Goal: Information Seeking & Learning: Learn about a topic

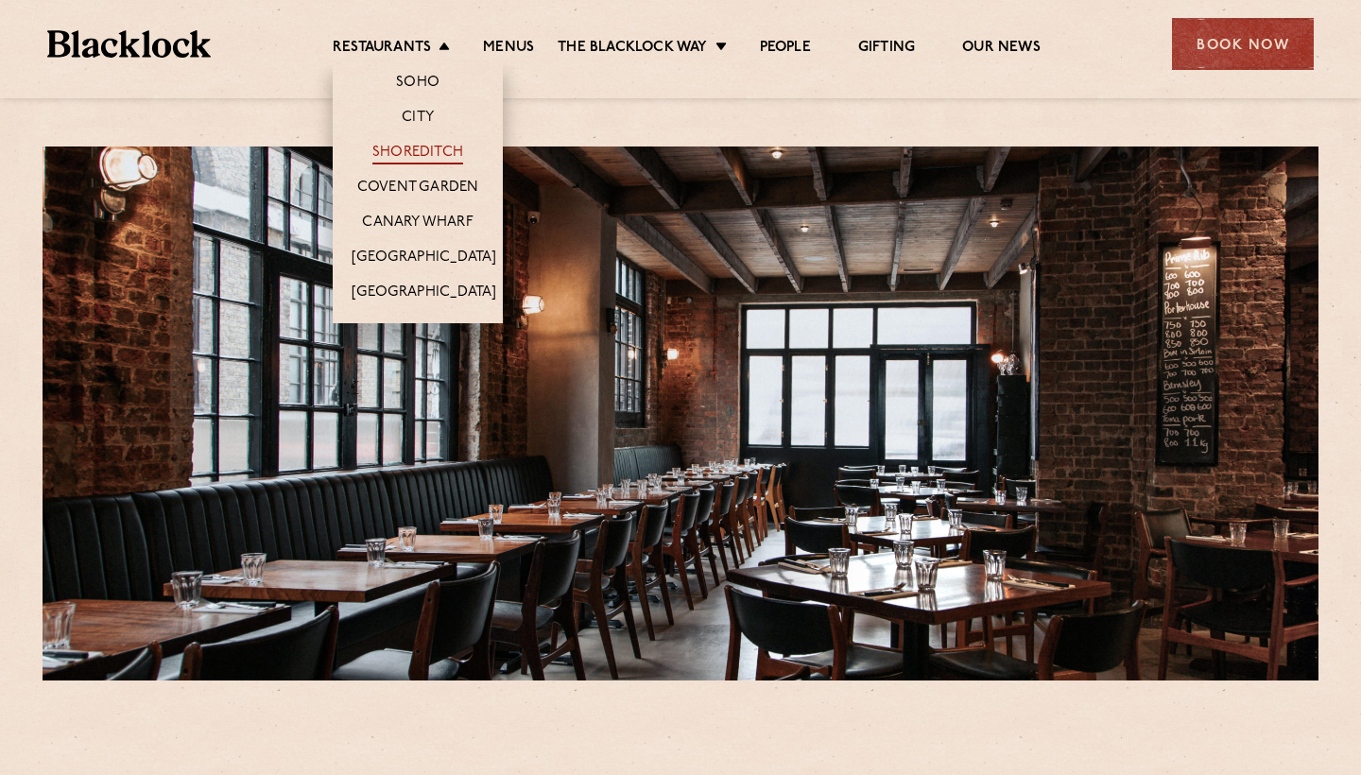
click at [411, 161] on link "Shoreditch" at bounding box center [417, 154] width 91 height 21
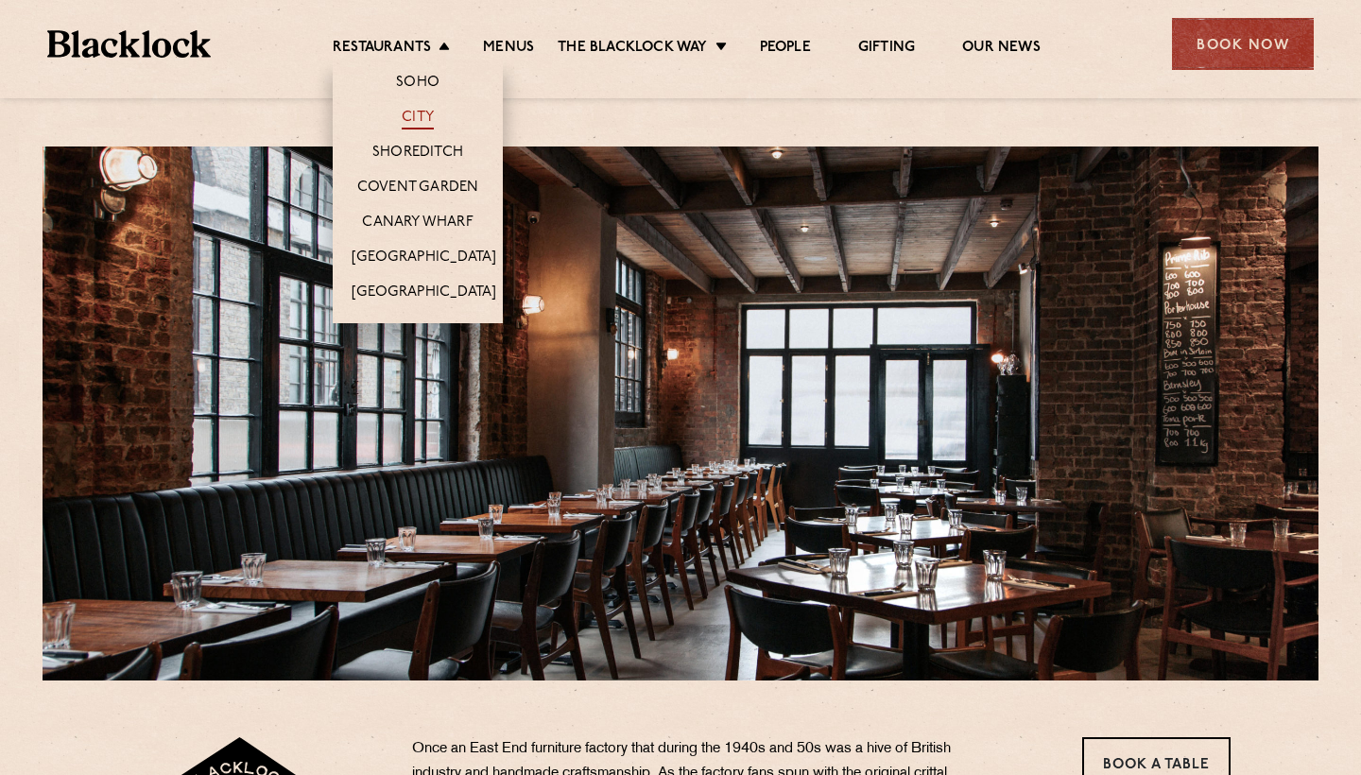
click at [420, 120] on link "City" at bounding box center [418, 119] width 32 height 21
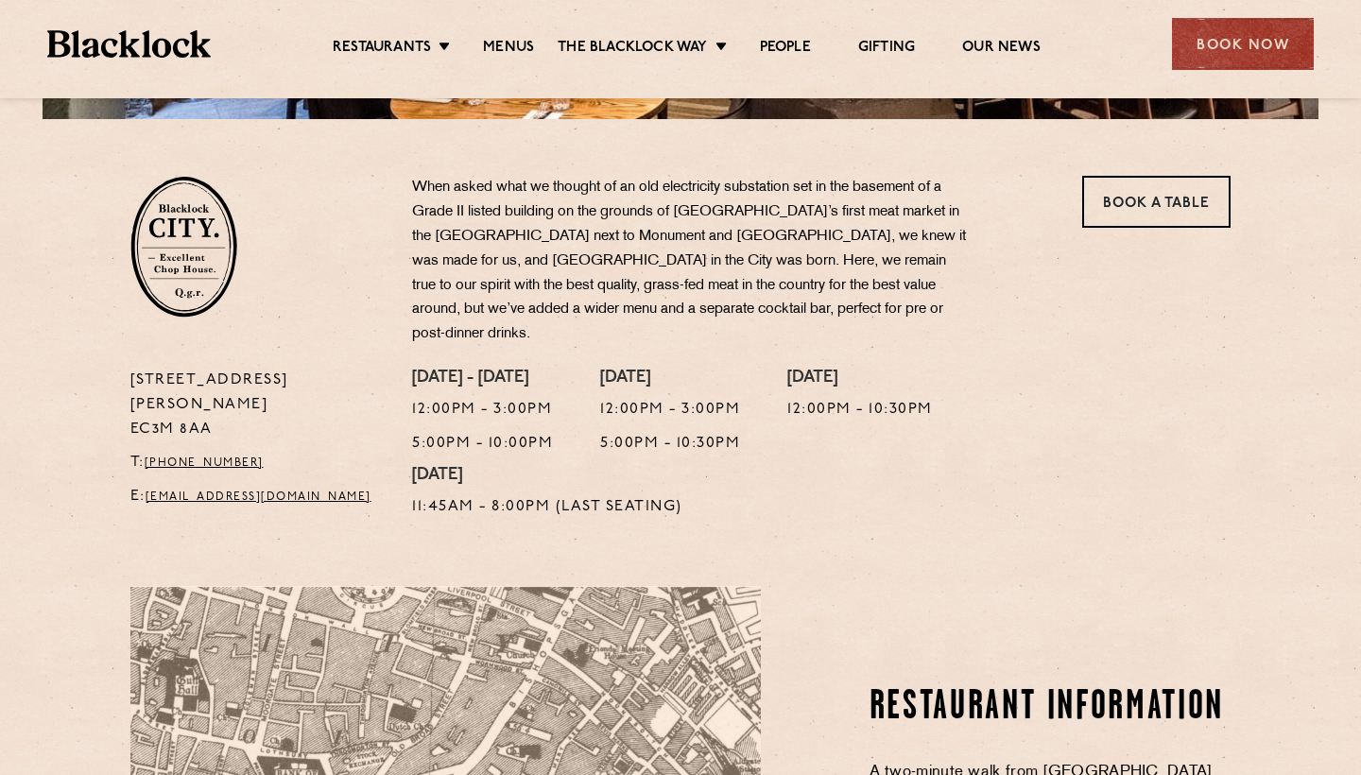
scroll to position [570, 0]
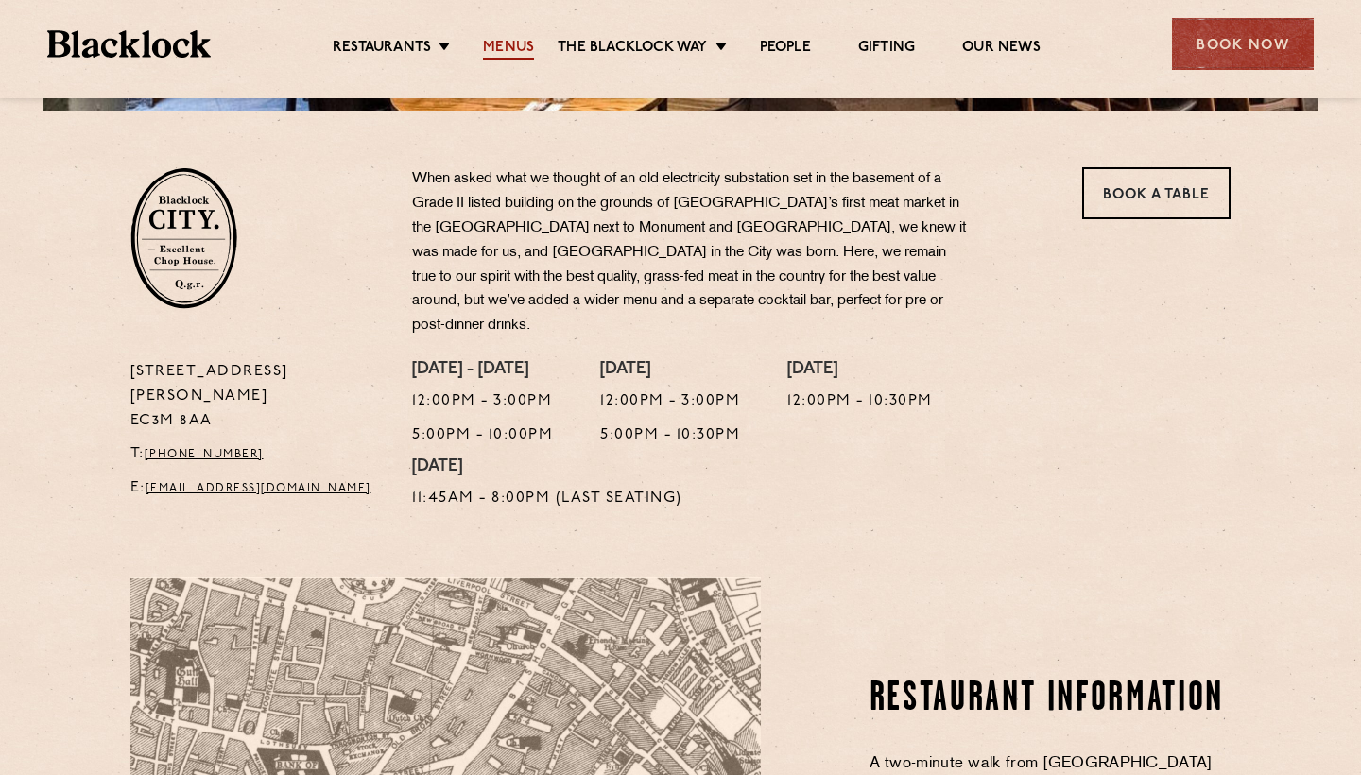
click at [520, 42] on link "Menus" at bounding box center [508, 49] width 51 height 21
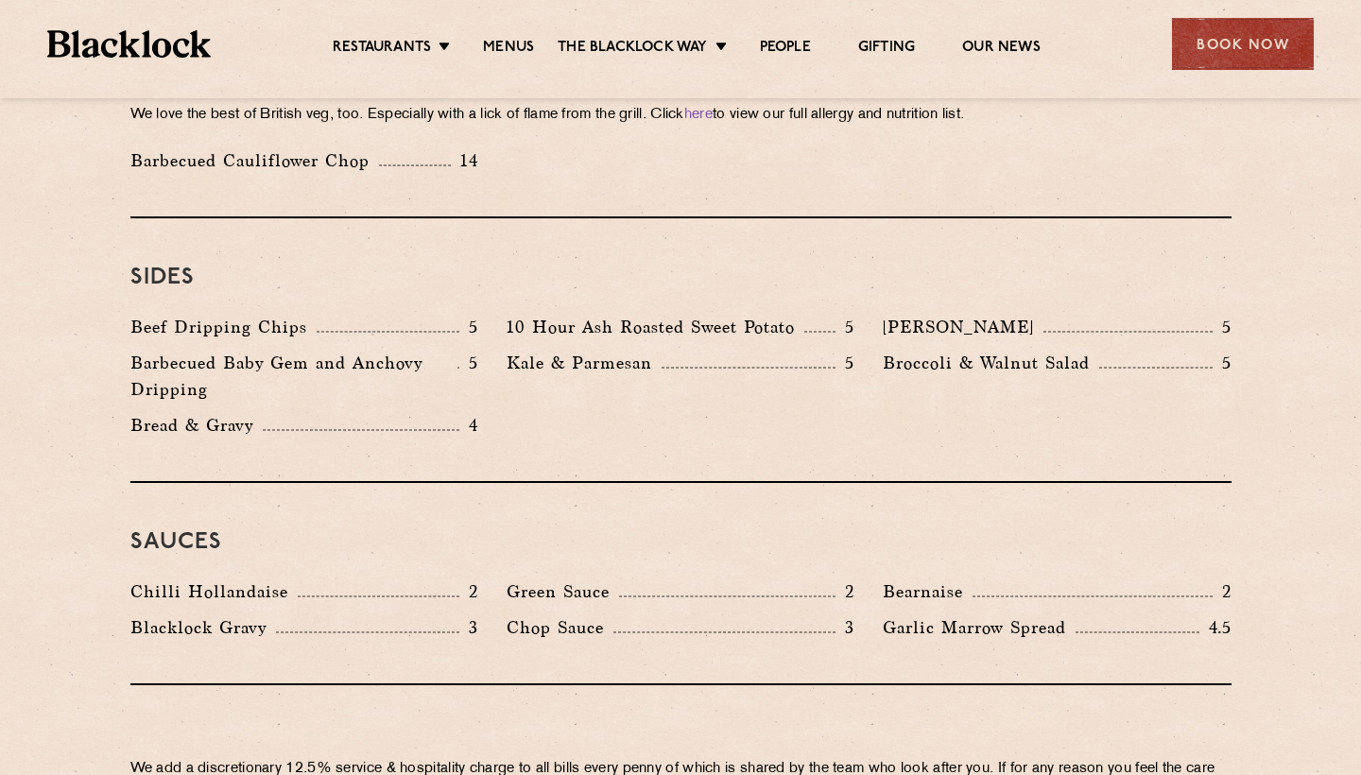
scroll to position [2783, 0]
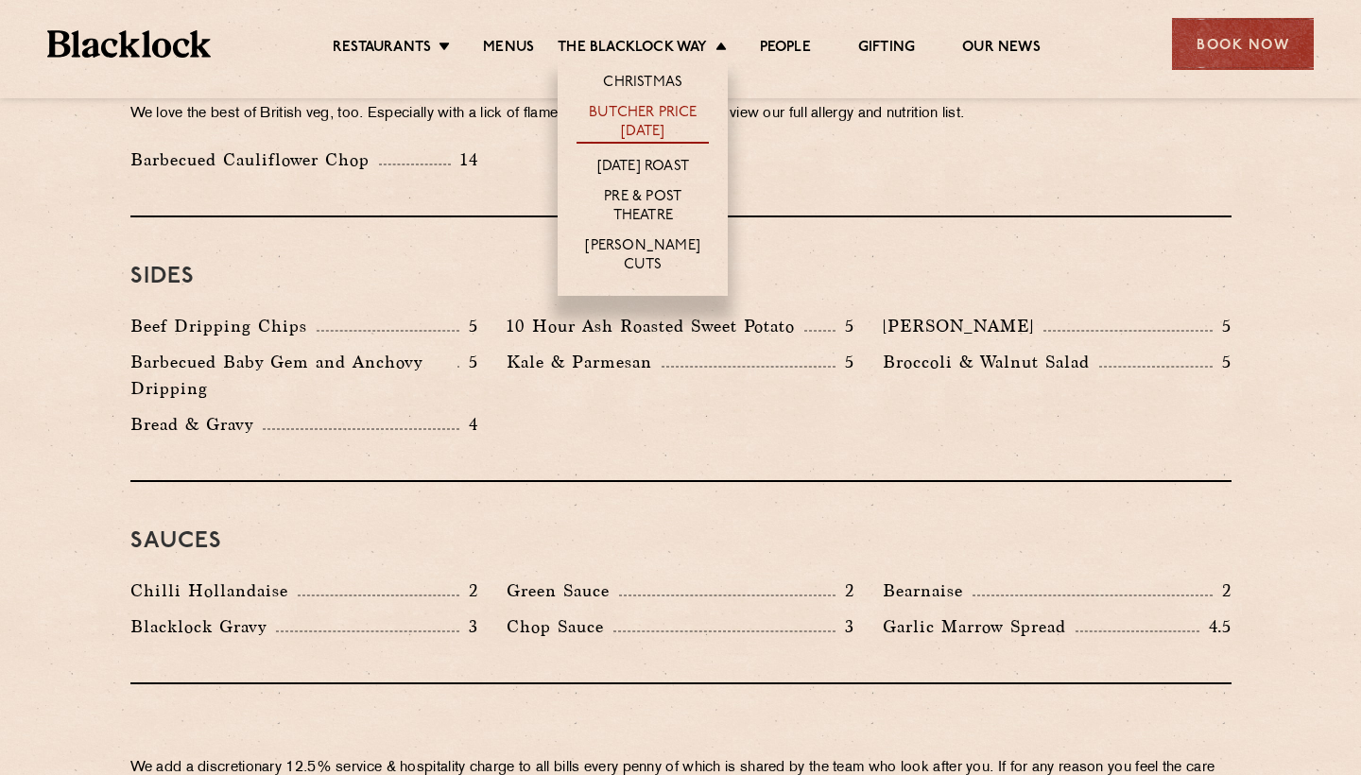
click at [659, 123] on link "Butcher Price [DATE]" at bounding box center [643, 124] width 132 height 40
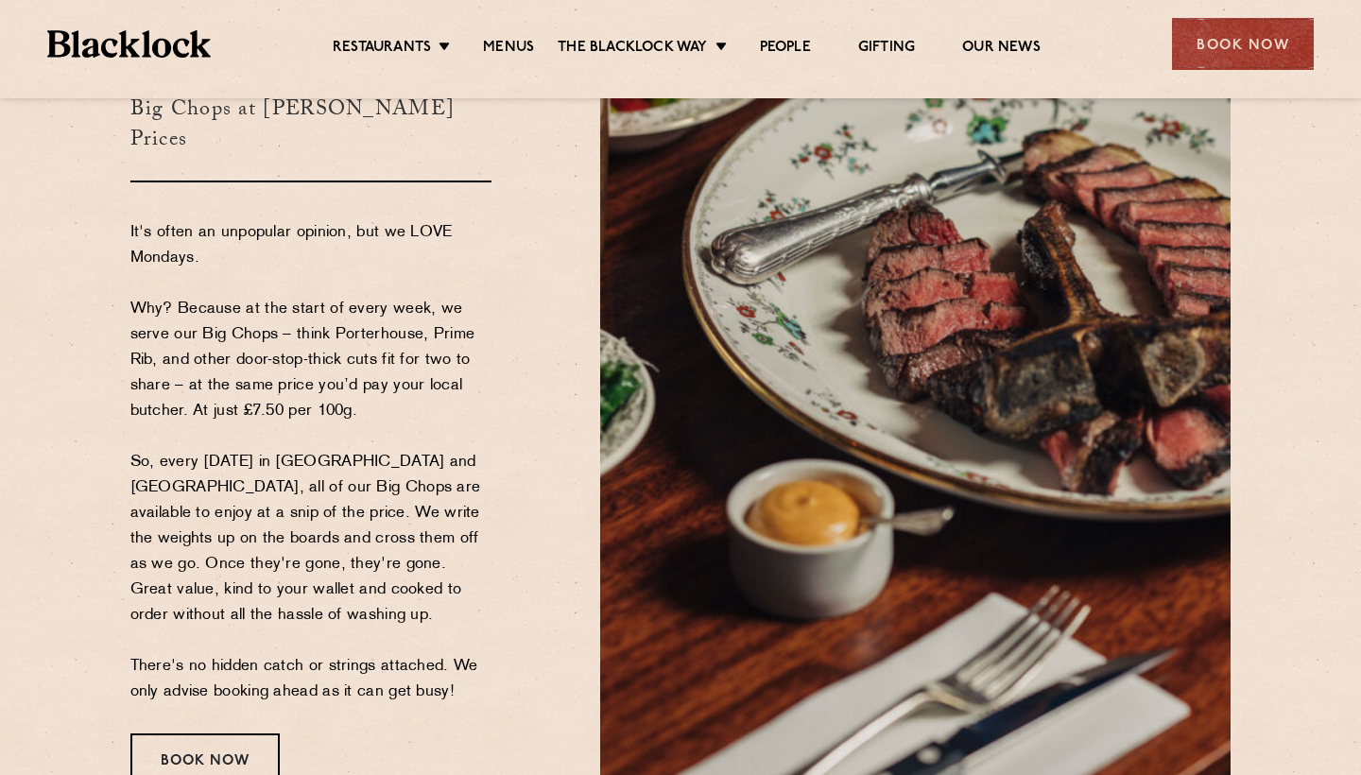
scroll to position [182, 0]
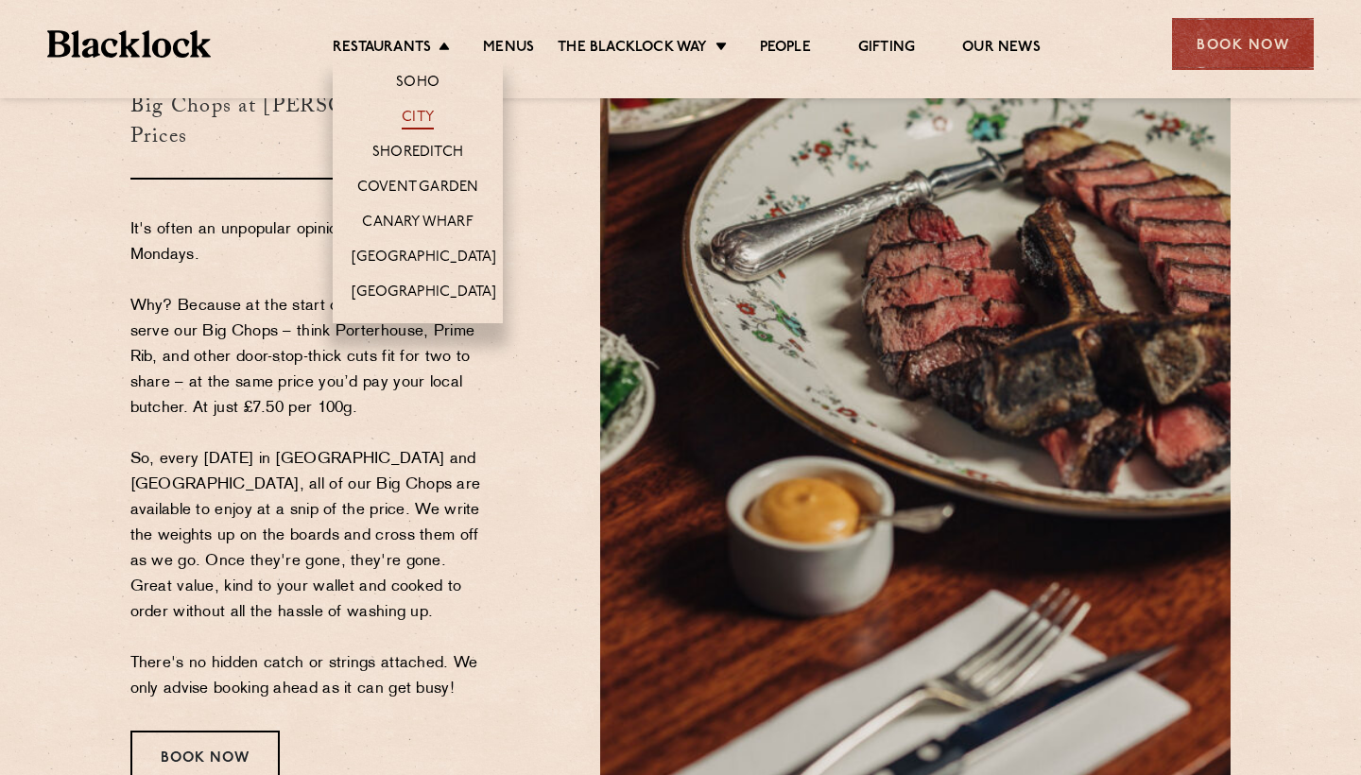
click at [415, 116] on link "City" at bounding box center [418, 119] width 32 height 21
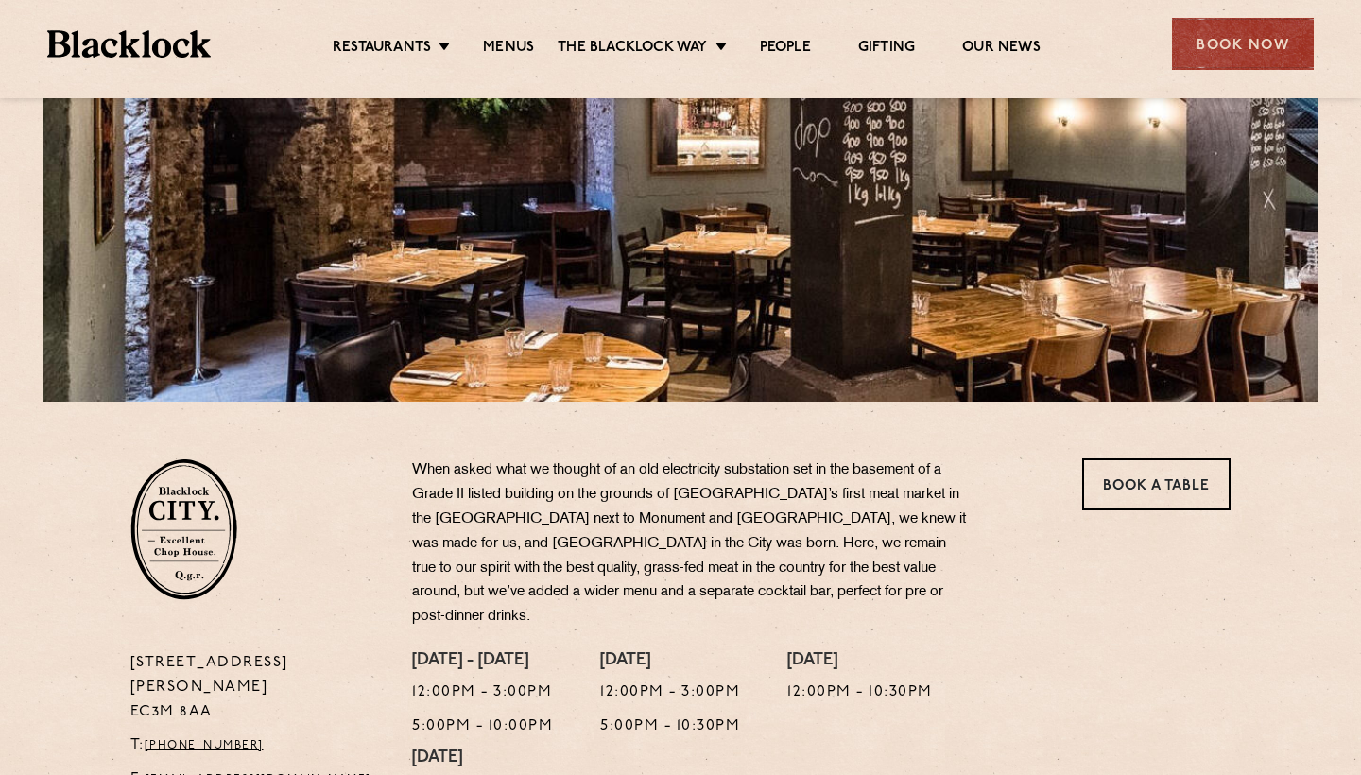
scroll to position [247, 0]
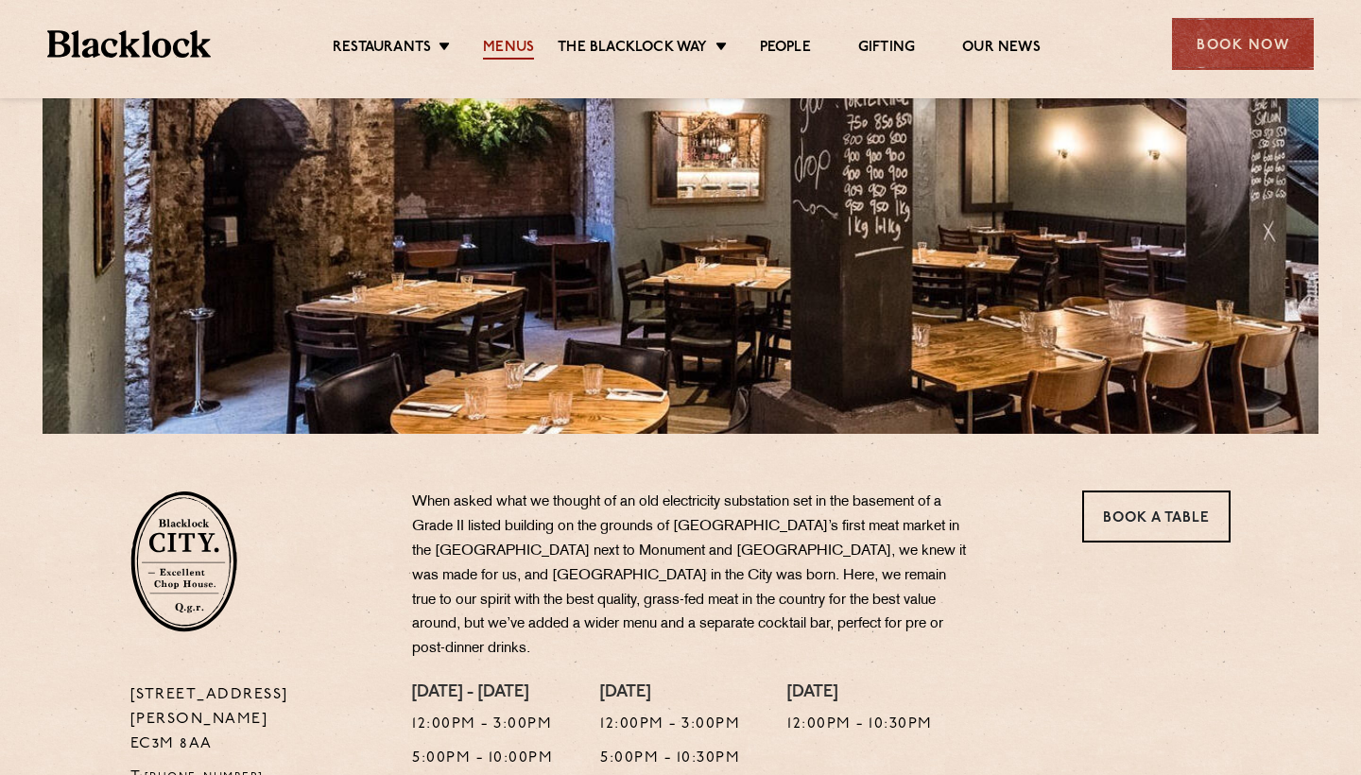
click at [509, 48] on link "Menus" at bounding box center [508, 49] width 51 height 21
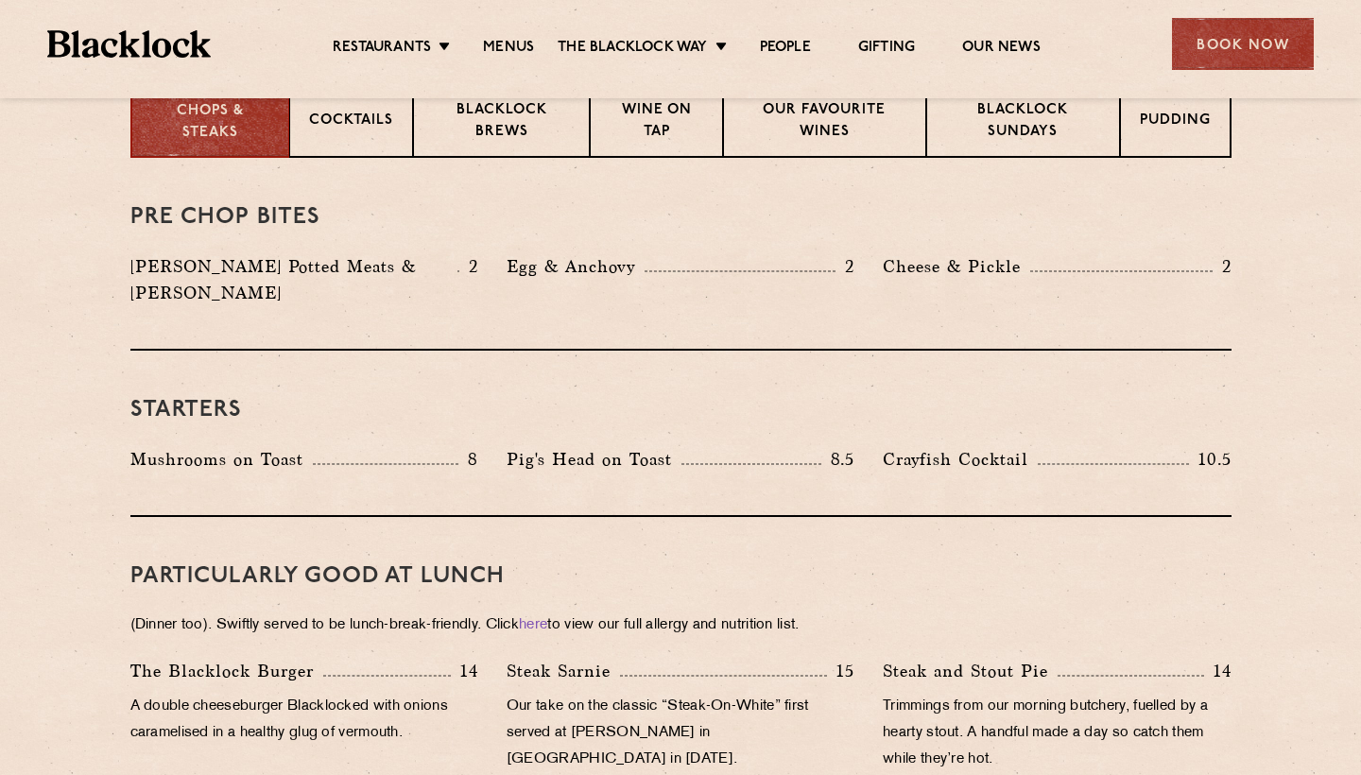
scroll to position [753, 0]
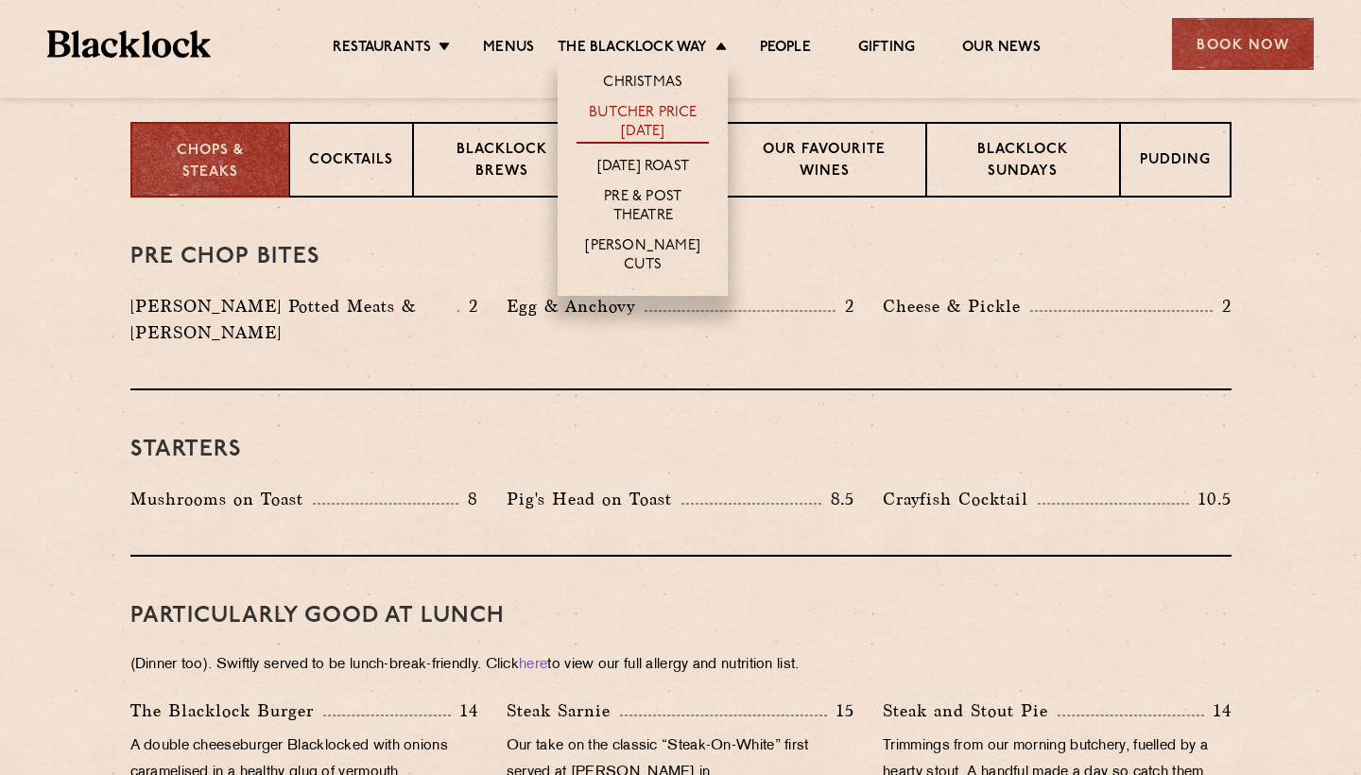
click at [647, 125] on link "Butcher Price [DATE]" at bounding box center [643, 124] width 132 height 40
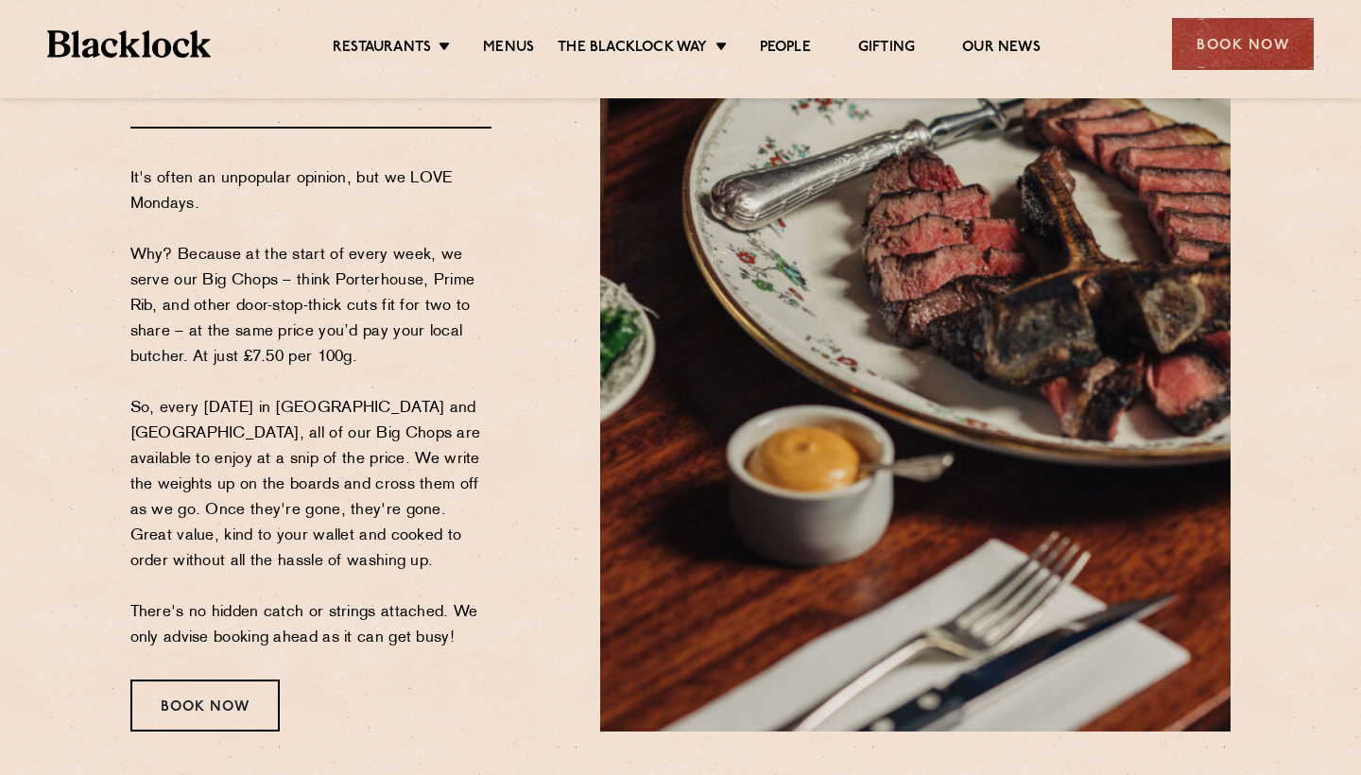
scroll to position [247, 0]
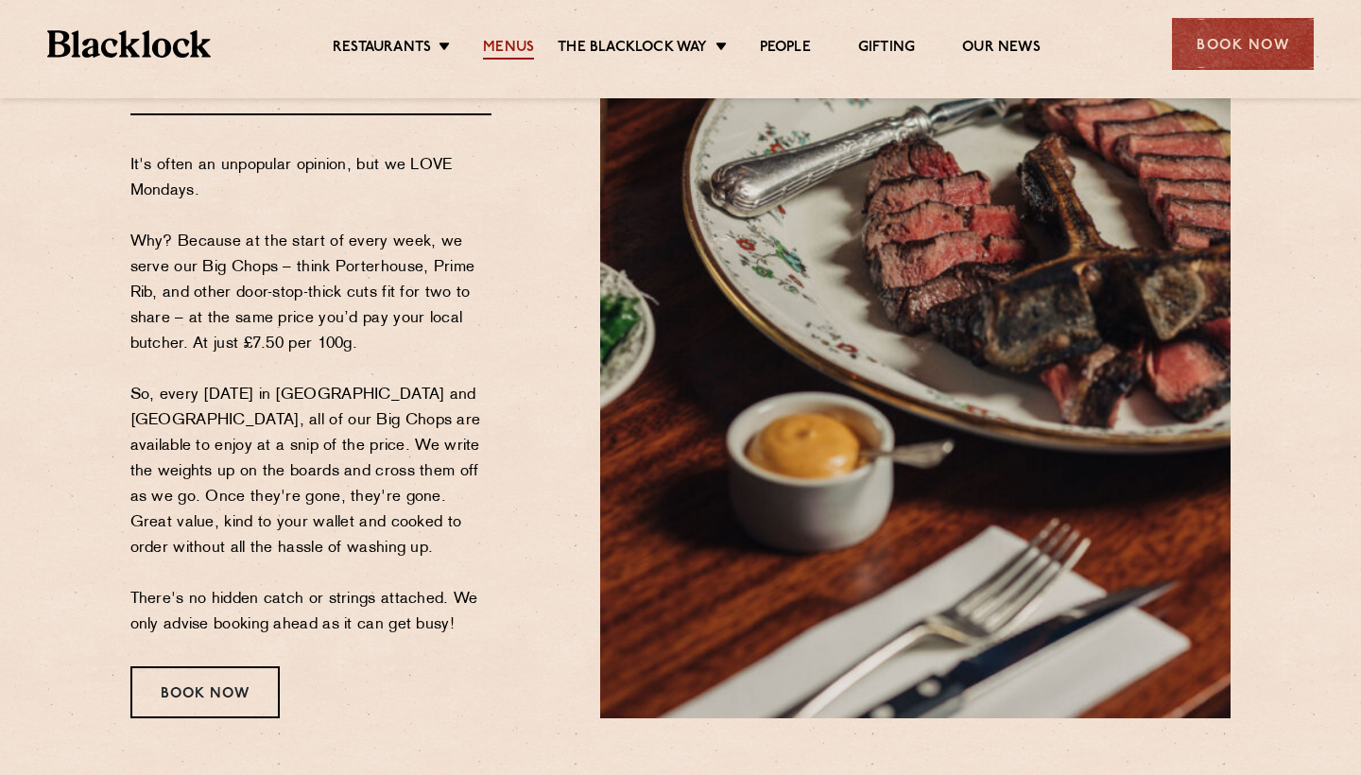
click at [526, 50] on link "Menus" at bounding box center [508, 49] width 51 height 21
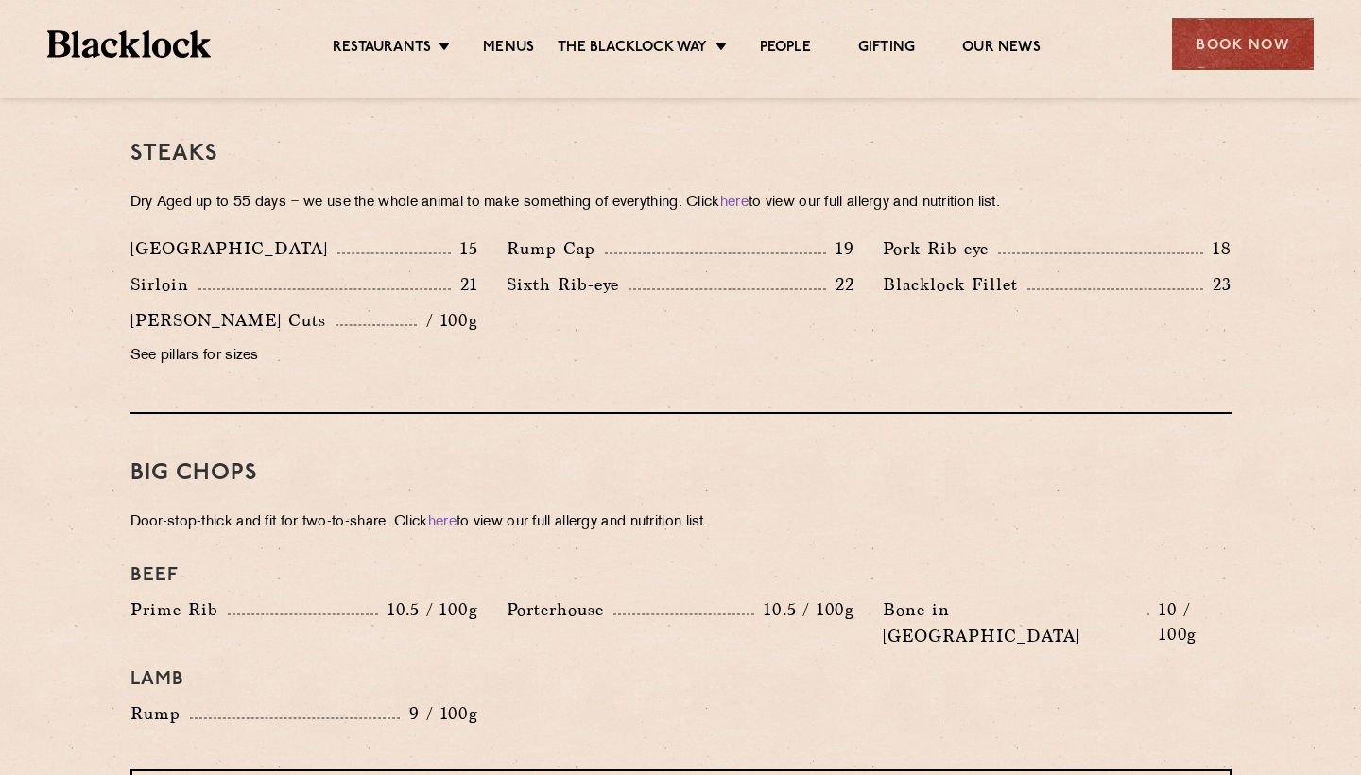
scroll to position [1765, 0]
